Goal: Task Accomplishment & Management: Manage account settings

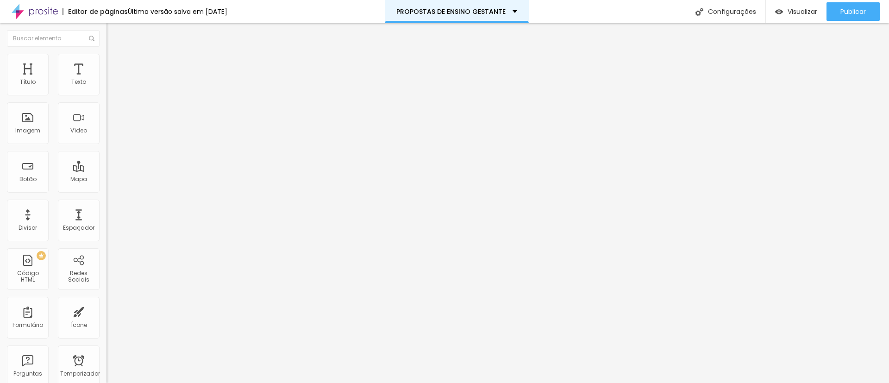
click at [513, 14] on div "PROPOSTAS DE ENSINO GESTANTE" at bounding box center [456, 11] width 121 height 6
click at [592, 2] on div "Editor de páginas Última versão salva em [DATE] PROPOSTAS DE ENSINO GESTANTE Co…" at bounding box center [444, 11] width 889 height 23
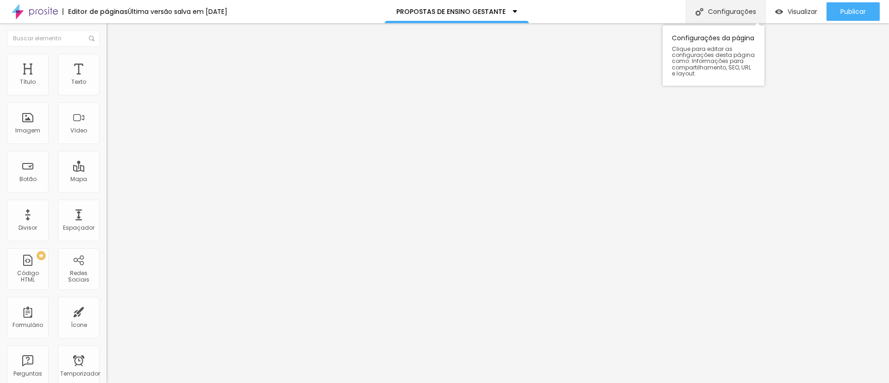
click at [744, 9] on font "Configurações" at bounding box center [732, 11] width 48 height 9
type input "/propostas-de-ensaios-gestante"
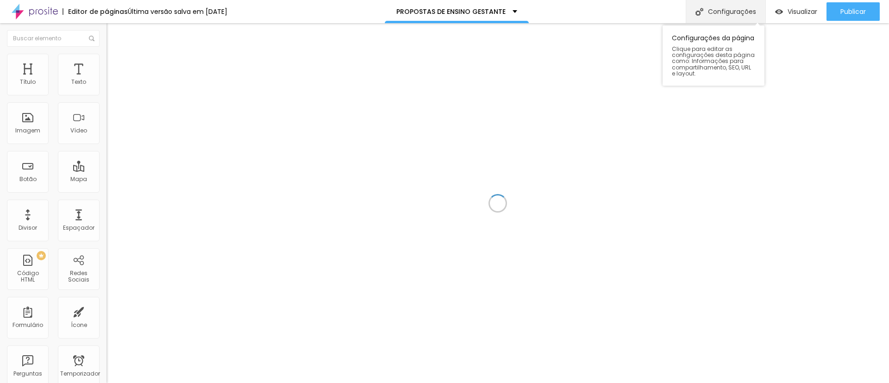
click at [748, 6] on div "Configurações" at bounding box center [726, 11] width 80 height 23
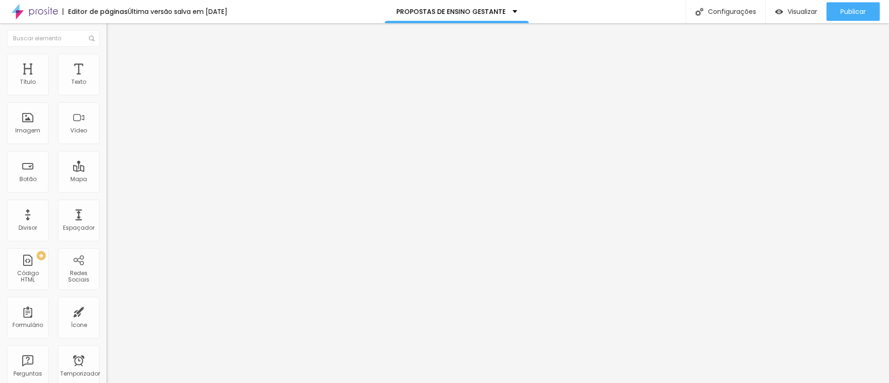
type input "/propostas-de-ensaios-gestante"
